Goal: Check status: Check status

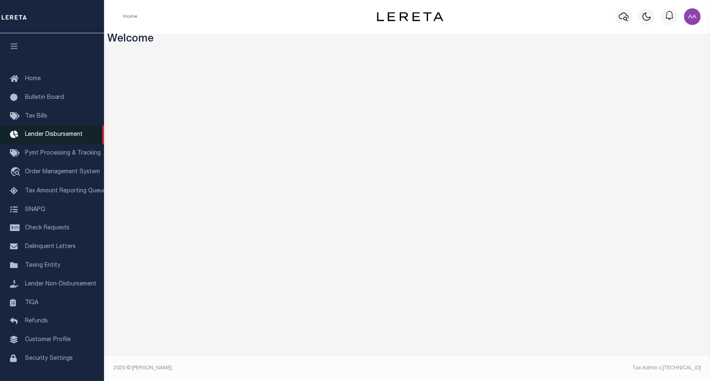
click at [49, 133] on span "Lender Disbursement" at bounding box center [54, 135] width 58 height 6
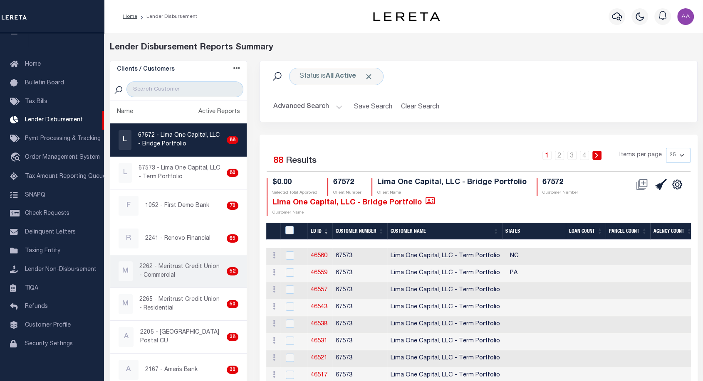
click at [173, 269] on p "2262 - Meritrust Credit Union - Commercial" at bounding box center [181, 271] width 84 height 17
checkbox input "true"
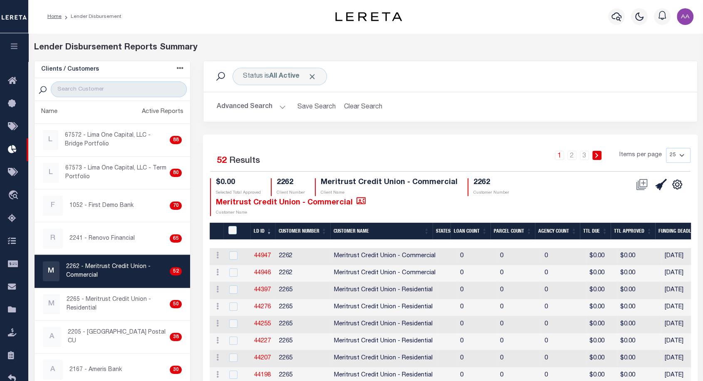
click at [263, 227] on th "LD ID" at bounding box center [262, 231] width 25 height 17
click at [263, 254] on link "44947" at bounding box center [262, 256] width 17 height 6
checkbox input "true"
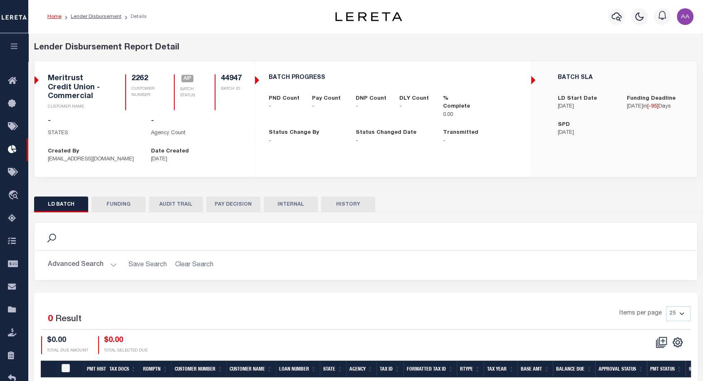
click at [92, 20] on li "Lender Disbursement" at bounding box center [92, 16] width 60 height 7
click at [100, 15] on link "Lender Disbursement" at bounding box center [96, 16] width 51 height 5
checkbox input "true"
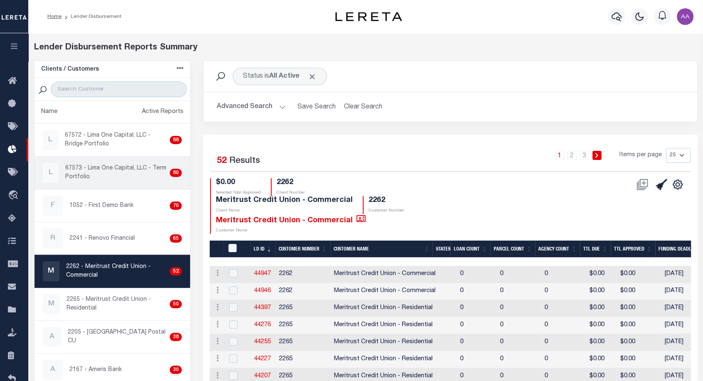
click at [100, 176] on p "67573 - Lima One Capital, LLC - Term Portfolio" at bounding box center [115, 172] width 101 height 17
checkbox input "true"
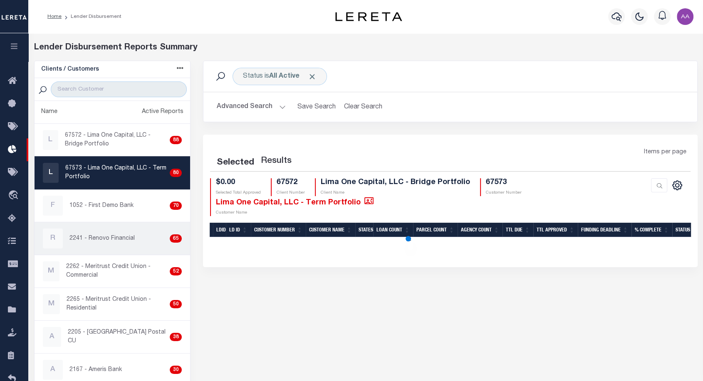
click at [118, 237] on p "2241 - Renovo Financial" at bounding box center [101, 238] width 65 height 9
checkbox input "true"
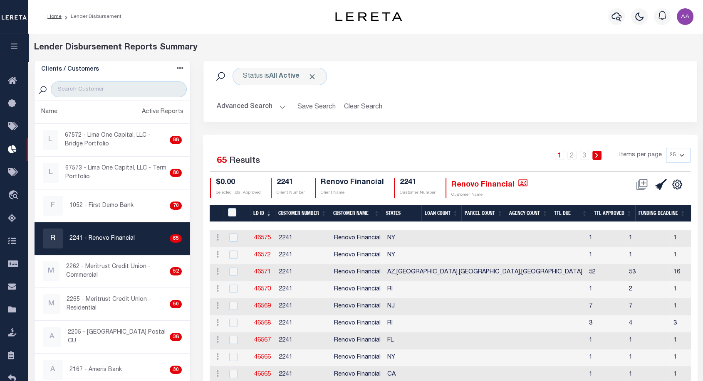
scroll to position [339, 0]
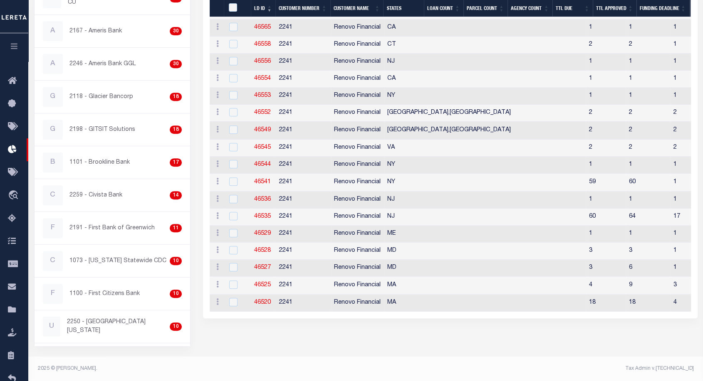
click at [257, 151] on td "46545" at bounding box center [263, 148] width 25 height 17
checkbox input "true"
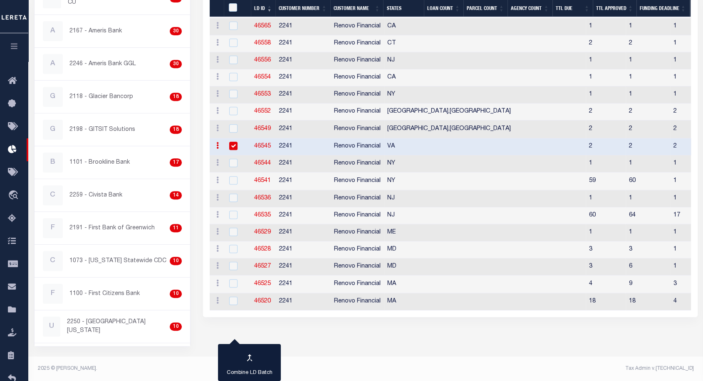
click at [261, 148] on link "46545" at bounding box center [262, 146] width 17 height 6
checkbox input "true"
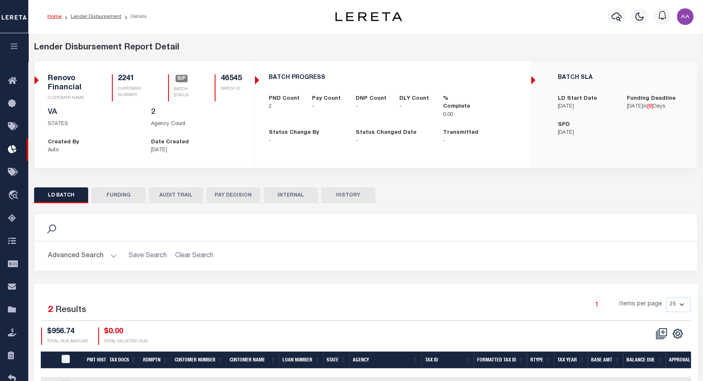
click at [358, 197] on button "HISTORY" at bounding box center [348, 195] width 54 height 16
select select "100"
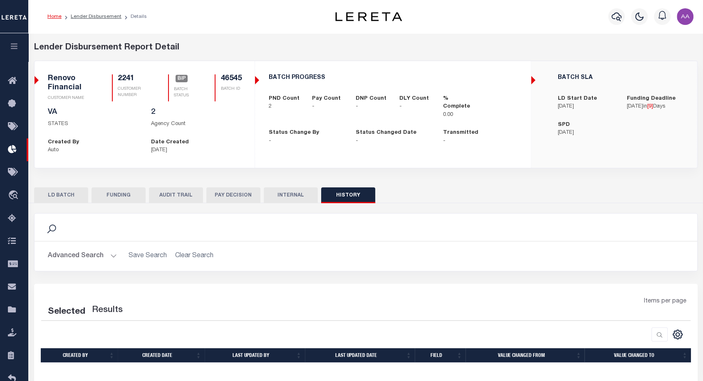
select select "100"
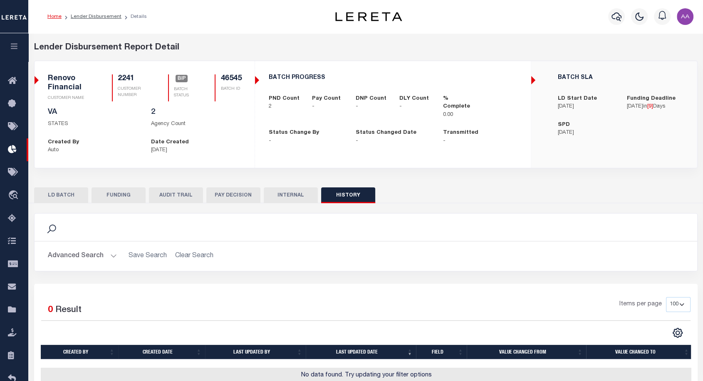
scroll to position [59, 0]
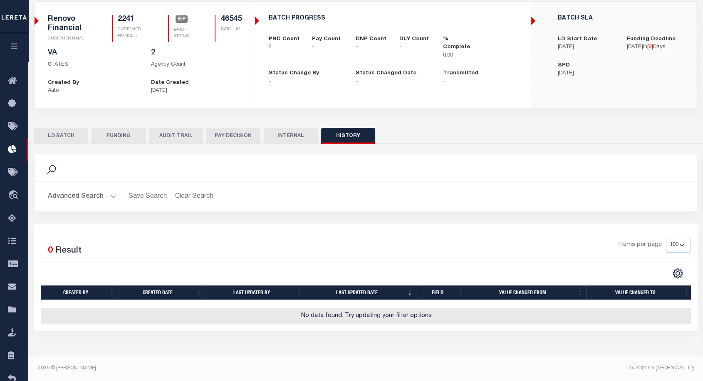
click at [166, 139] on button "AUDIT TRAIL" at bounding box center [176, 136] width 54 height 16
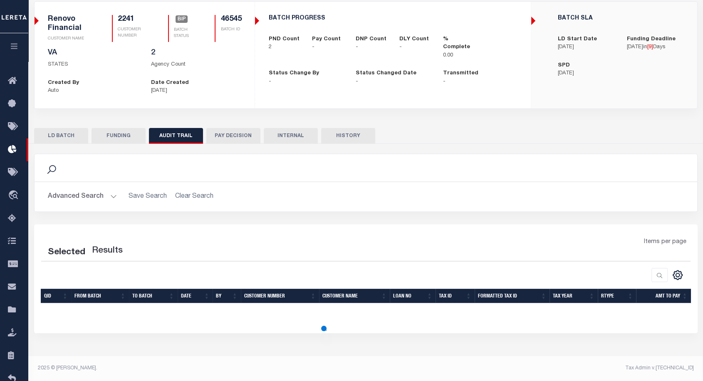
click at [58, 131] on button "LD BATCH" at bounding box center [61, 136] width 54 height 16
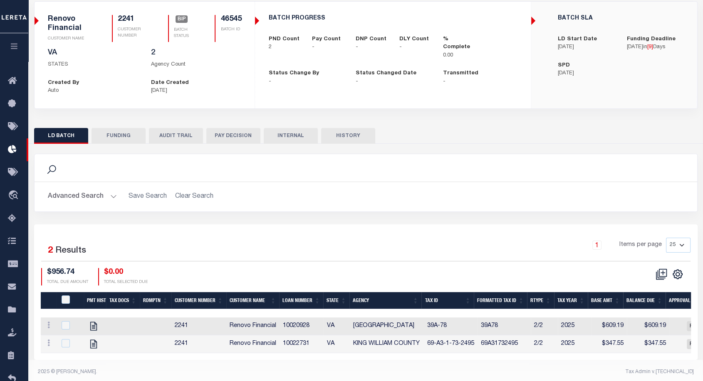
click at [356, 141] on button "HISTORY" at bounding box center [348, 136] width 54 height 16
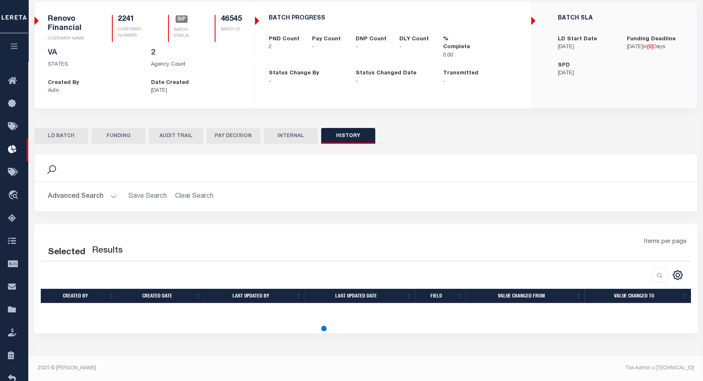
select select "100"
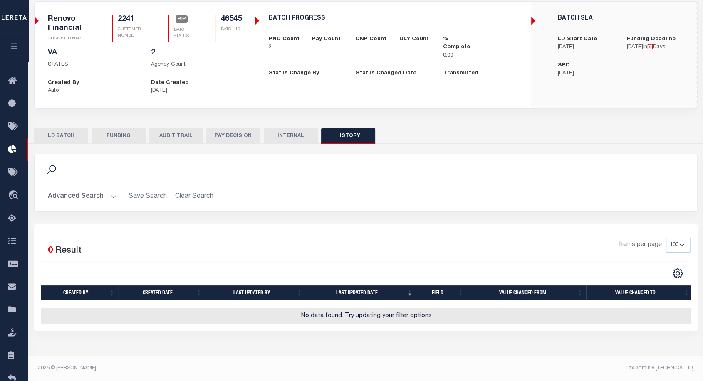
scroll to position [0, 0]
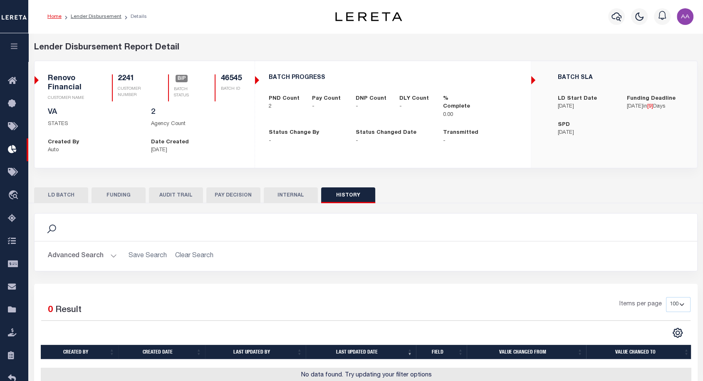
click at [93, 20] on li "Lender Disbursement" at bounding box center [92, 16] width 60 height 7
click at [96, 19] on link "Lender Disbursement" at bounding box center [96, 16] width 51 height 5
checkbox input "true"
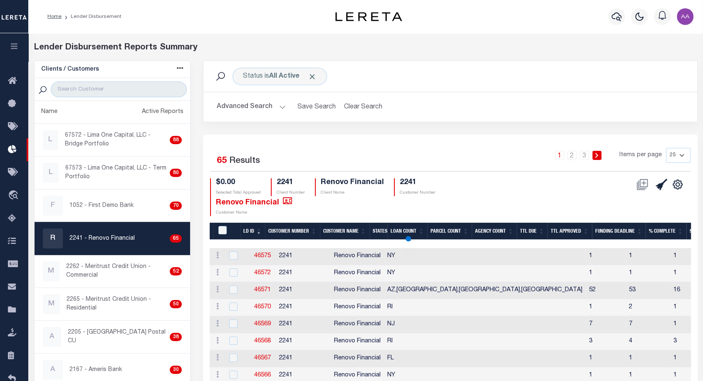
scroll to position [249, 0]
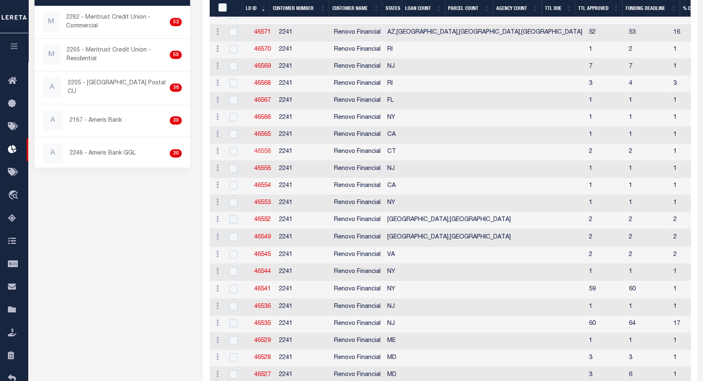
click at [262, 152] on link "46558" at bounding box center [262, 152] width 17 height 6
checkbox input "true"
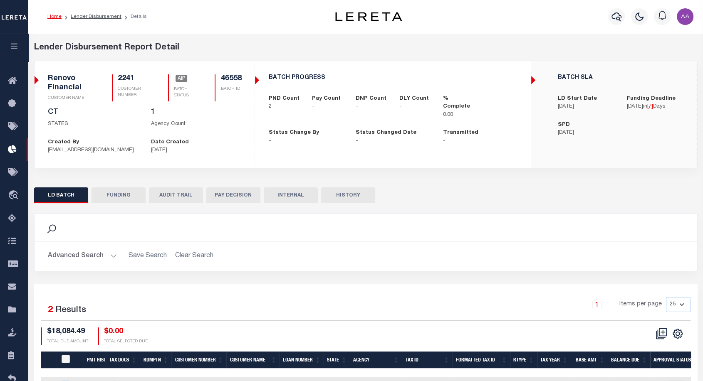
click at [354, 191] on button "HISTORY" at bounding box center [348, 195] width 54 height 16
select select "100"
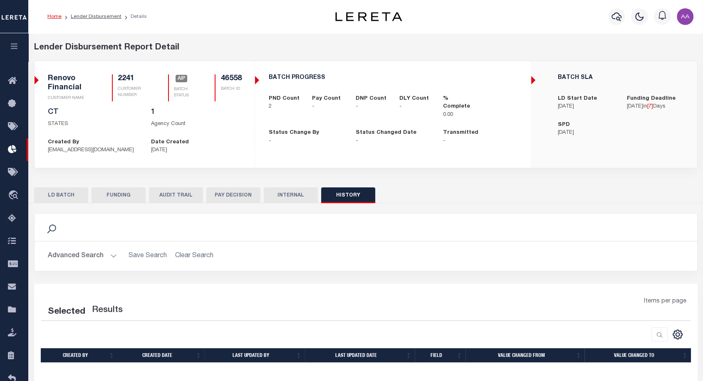
select select "100"
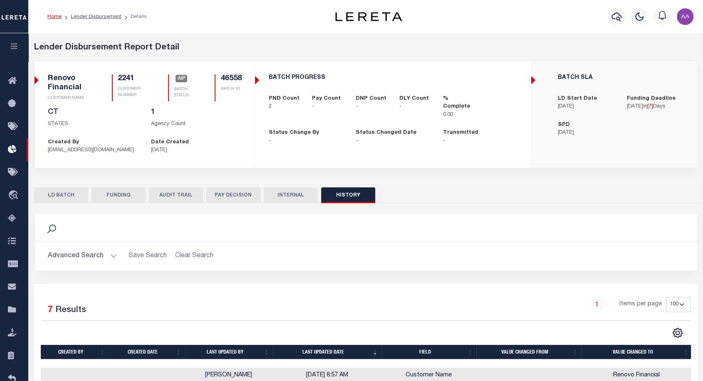
scroll to position [136, 0]
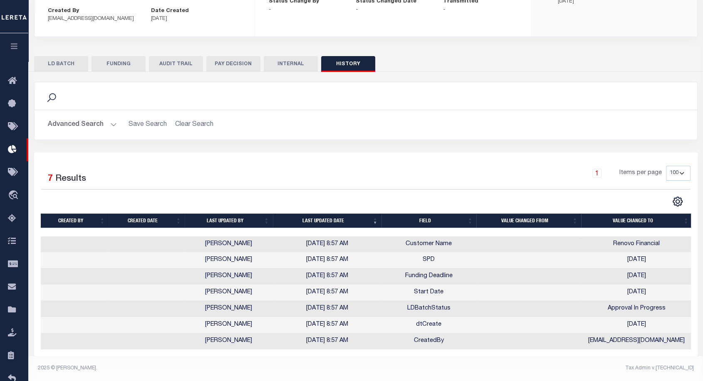
click at [398, 256] on td "SPD" at bounding box center [428, 260] width 95 height 16
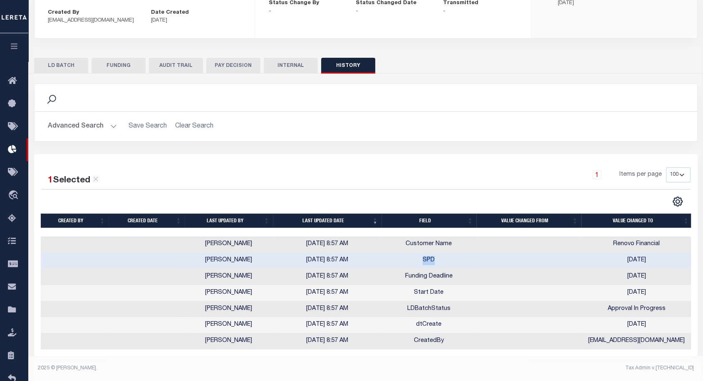
click at [398, 256] on td "SPD" at bounding box center [428, 261] width 95 height 16
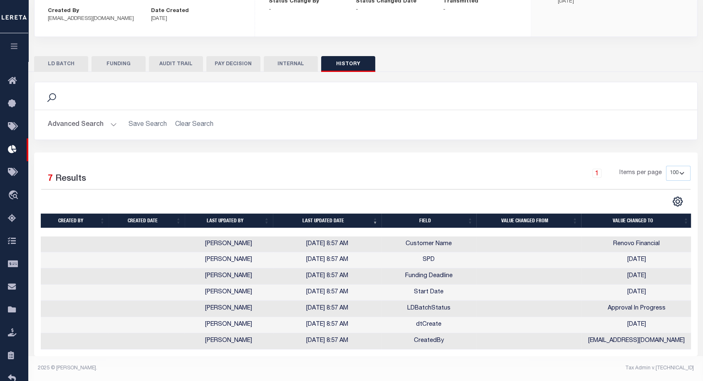
click at [418, 157] on div "1 Selected 7 Results 1 Items per page 10 25 50 100" at bounding box center [365, 255] width 663 height 204
click at [278, 146] on div "Search Advanced Search Save Search Clear Search Is On" at bounding box center [365, 117] width 675 height 71
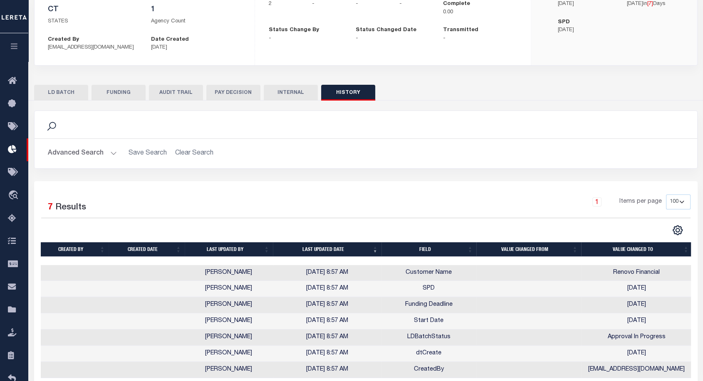
scroll to position [0, 0]
